Goal: Task Accomplishment & Management: Manage account settings

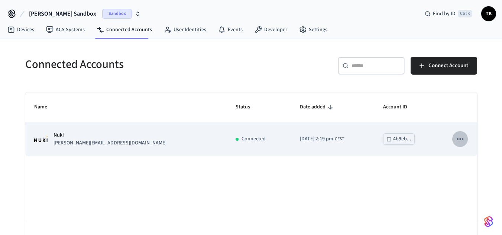
click at [463, 138] on icon "sticky table" at bounding box center [460, 139] width 10 height 10
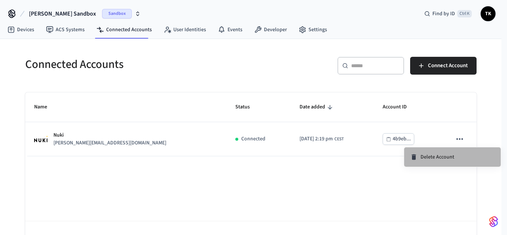
click at [444, 159] on span "Delete Account" at bounding box center [438, 156] width 34 height 7
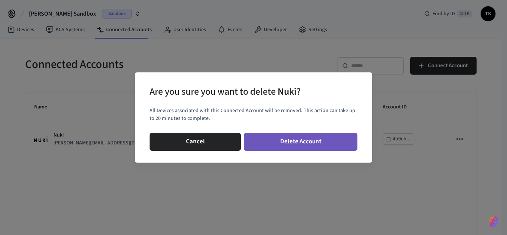
click at [312, 137] on button "Delete Account" at bounding box center [301, 142] width 114 height 18
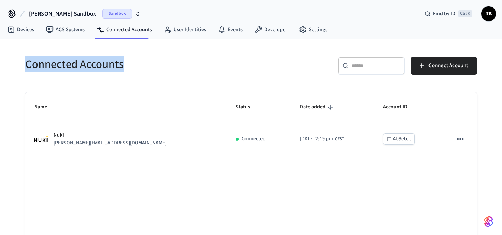
drag, startPoint x: 125, startPoint y: 65, endPoint x: 25, endPoint y: 75, distance: 100.0
click at [25, 75] on div "Connected Accounts" at bounding box center [131, 64] width 230 height 33
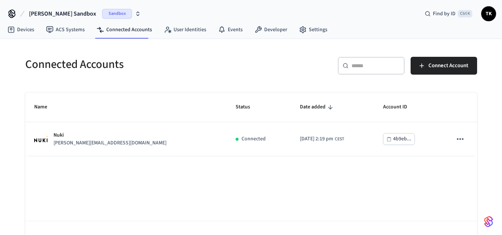
click at [127, 81] on div "Connected Accounts ​ ​ Connect Account Name Status Date added Account ID Nuki […" at bounding box center [250, 152] width 463 height 209
